Goal: Communication & Community: Share content

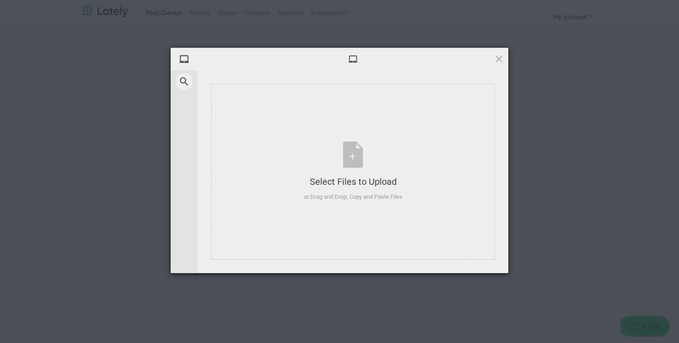
click at [568, 242] on div "My Device Web Search Select Files to Upload or Drag and Drop, Copy and Paste Fi…" at bounding box center [339, 171] width 679 height 343
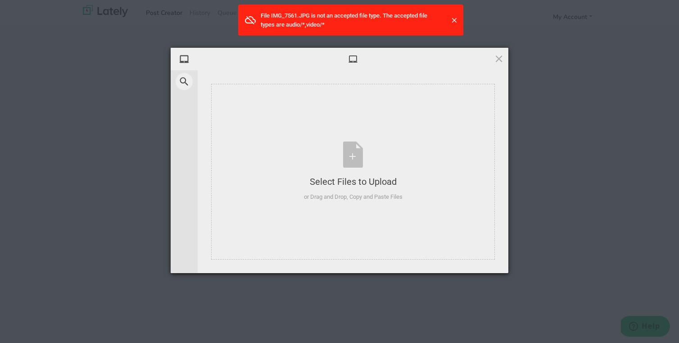
click at [354, 59] on span at bounding box center [353, 59] width 10 height 10
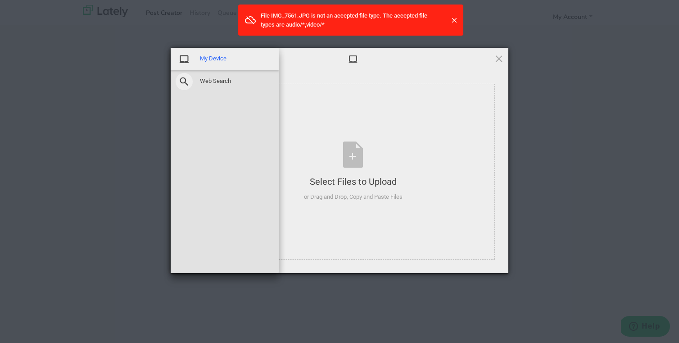
click at [177, 59] on span at bounding box center [184, 58] width 17 height 17
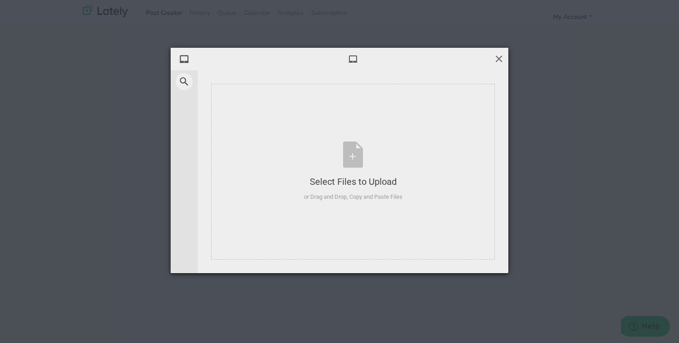
click at [496, 55] on span at bounding box center [499, 59] width 10 height 10
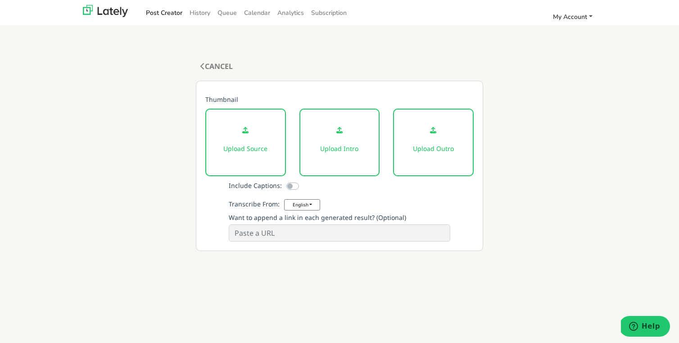
click at [575, 11] on link "My Account" at bounding box center [573, 16] width 47 height 15
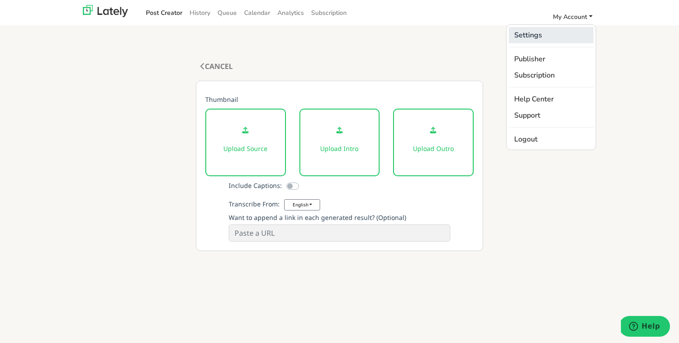
click at [533, 36] on link "Settings" at bounding box center [551, 35] width 85 height 16
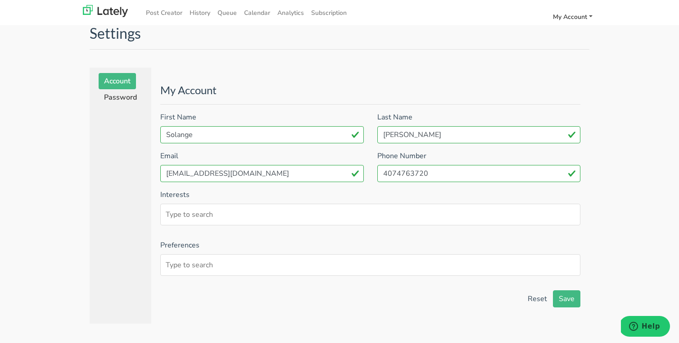
click at [588, 18] on link "My Account" at bounding box center [573, 16] width 47 height 15
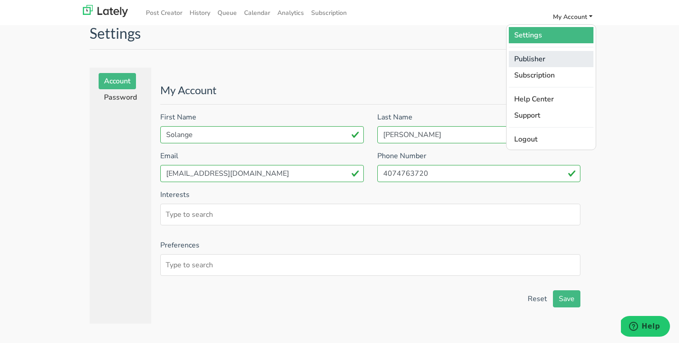
click at [538, 59] on link "Publisher" at bounding box center [551, 59] width 85 height 16
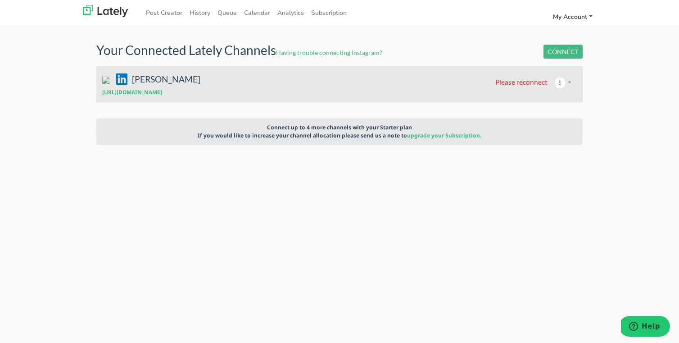
click at [560, 77] on icon "button" at bounding box center [561, 82] width 14 height 11
click at [527, 77] on span "Please reconnect" at bounding box center [521, 81] width 52 height 8
click at [571, 74] on button "button" at bounding box center [562, 82] width 29 height 17
click at [459, 79] on td "[PERSON_NAME] Please reconnect Disconnect [URL][DOMAIN_NAME]" at bounding box center [340, 84] width 486 height 36
click at [556, 45] on button "CONNECT" at bounding box center [563, 52] width 39 height 14
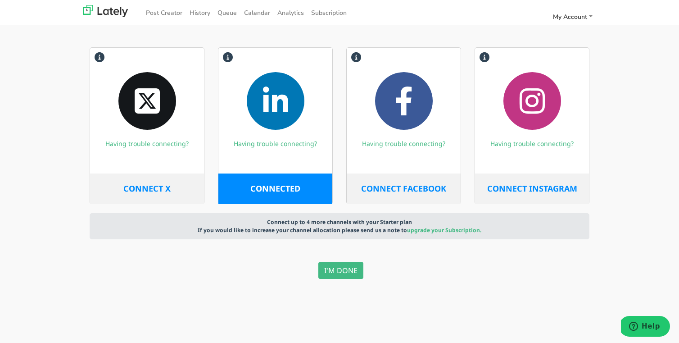
click at [560, 183] on span "CONNECT INSTAGRAM" at bounding box center [532, 188] width 90 height 11
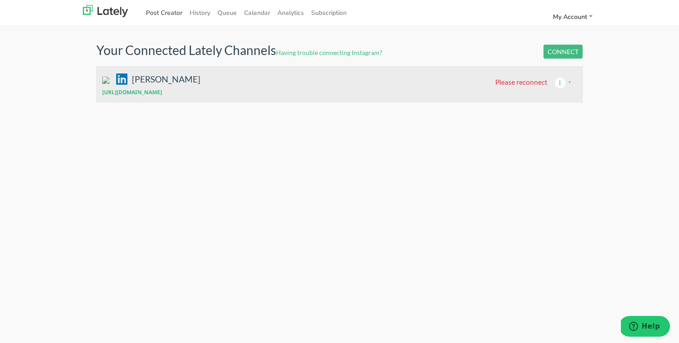
click at [156, 14] on link "Post Creator" at bounding box center [164, 12] width 44 height 15
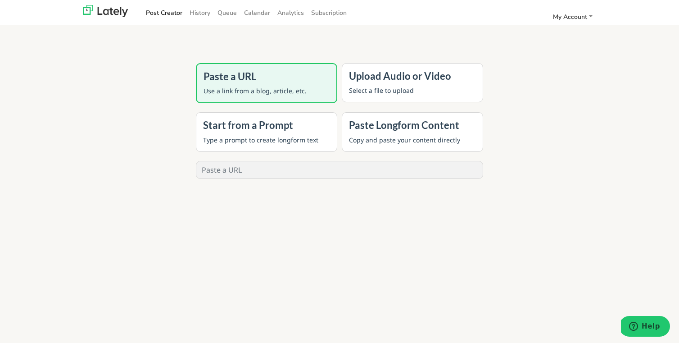
click at [406, 70] on h4 "Upload Audio or Video" at bounding box center [412, 76] width 127 height 12
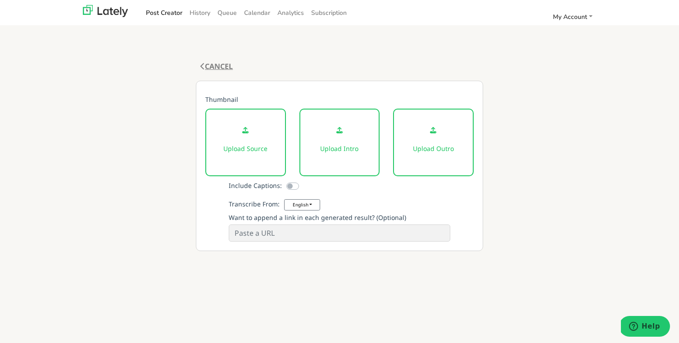
click at [204, 63] on icon at bounding box center [202, 66] width 5 height 7
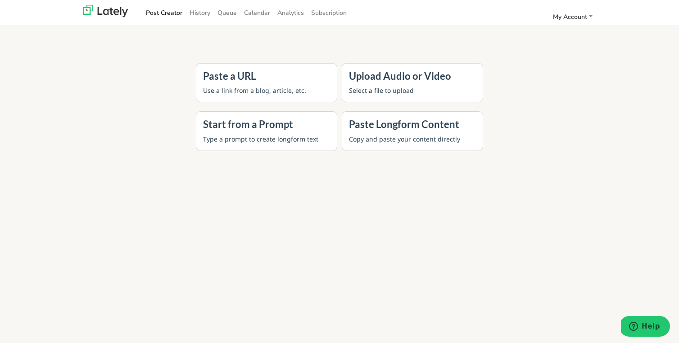
click at [250, 118] on h4 "Start from a Prompt" at bounding box center [266, 124] width 127 height 12
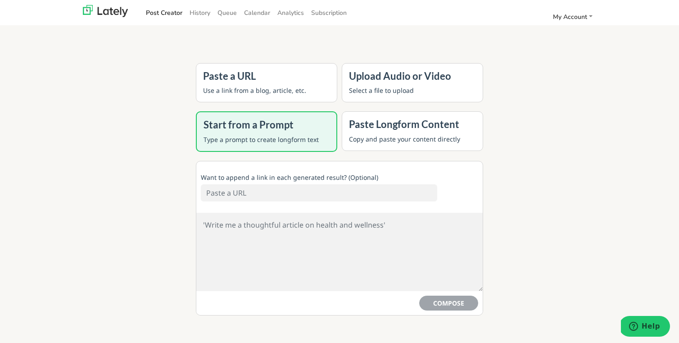
click at [263, 213] on textarea at bounding box center [339, 252] width 286 height 78
click at [279, 213] on textarea "write me a post about reconnecting with yourself" at bounding box center [339, 252] width 286 height 78
click at [443, 213] on textarea "write me a post about taking time to disconnect, rest and reconnecting with you…" at bounding box center [339, 252] width 286 height 78
click at [364, 213] on textarea "write me a post about taking time to disconnect, rest and reconnecting with you…" at bounding box center [339, 252] width 286 height 78
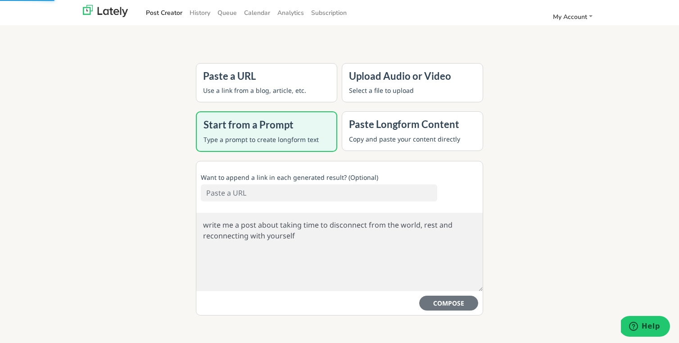
click at [327, 218] on textarea "write me a post about taking time to disconnect from the world, rest and reconn…" at bounding box center [339, 252] width 286 height 78
click at [447, 295] on button "COMPOSE" at bounding box center [448, 302] width 59 height 15
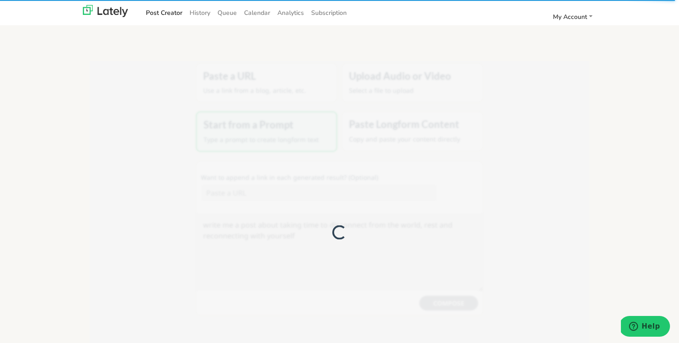
type textarea "In today's fast-paced world, it can be easy to get caught up in the hustle and …"
